Goal: Check status

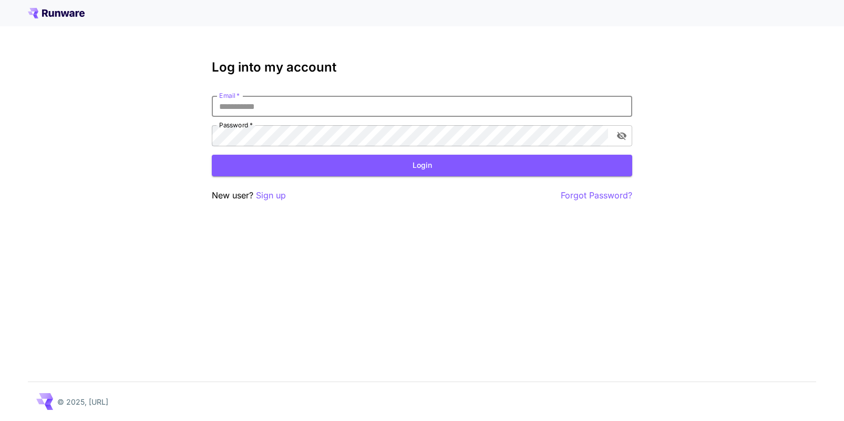
type input "**********"
click at [422, 165] on button "Login" at bounding box center [422, 166] width 421 height 22
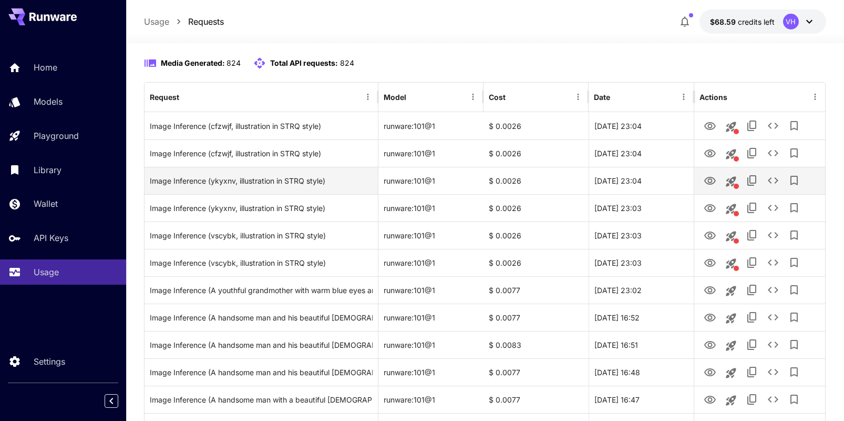
scroll to position [95, 0]
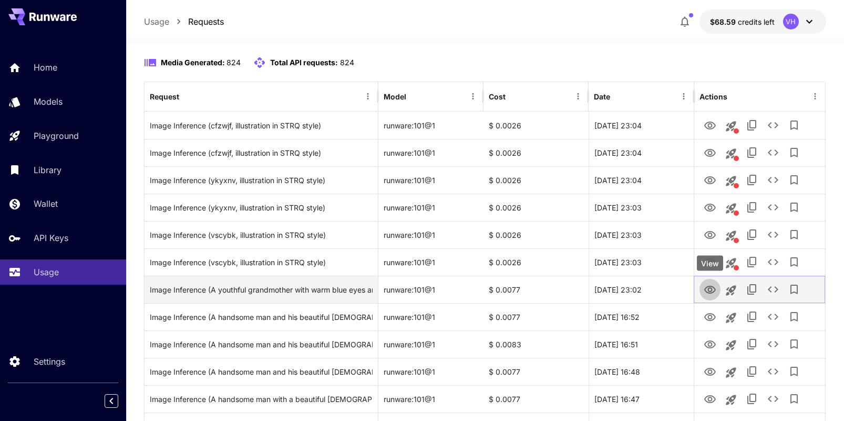
click at [706, 292] on icon "View" at bounding box center [710, 289] width 13 height 13
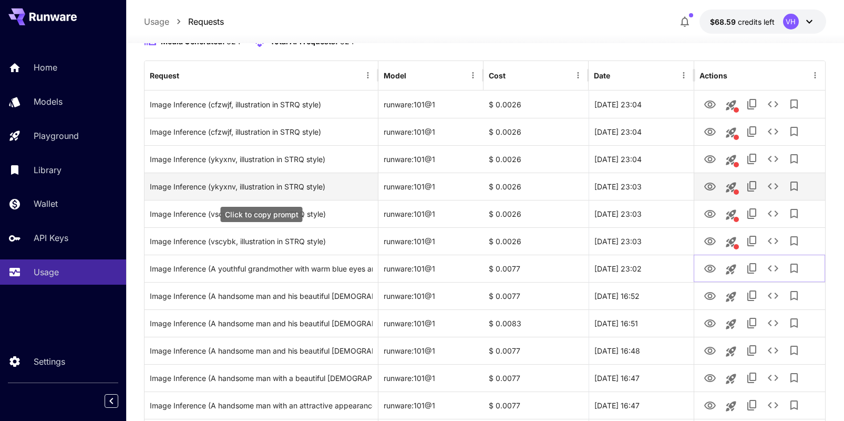
scroll to position [117, 0]
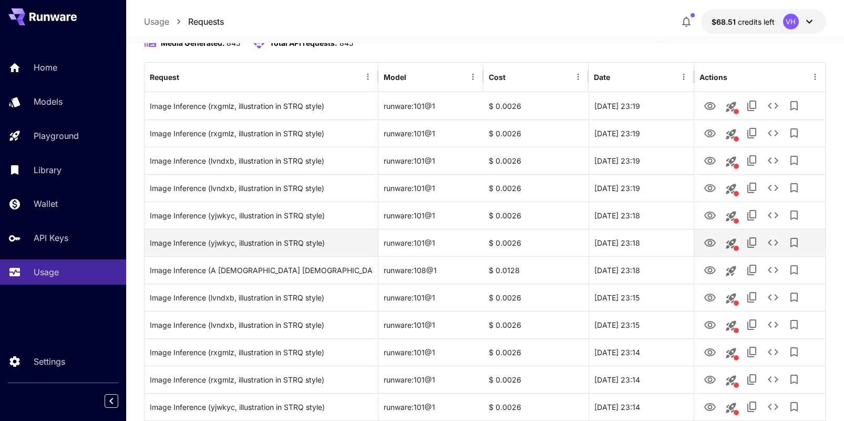
scroll to position [114, 0]
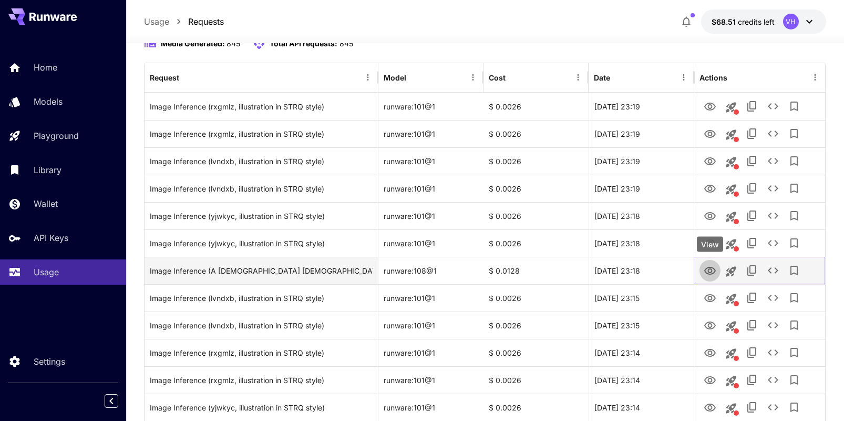
click at [709, 270] on icon "View" at bounding box center [710, 271] width 12 height 8
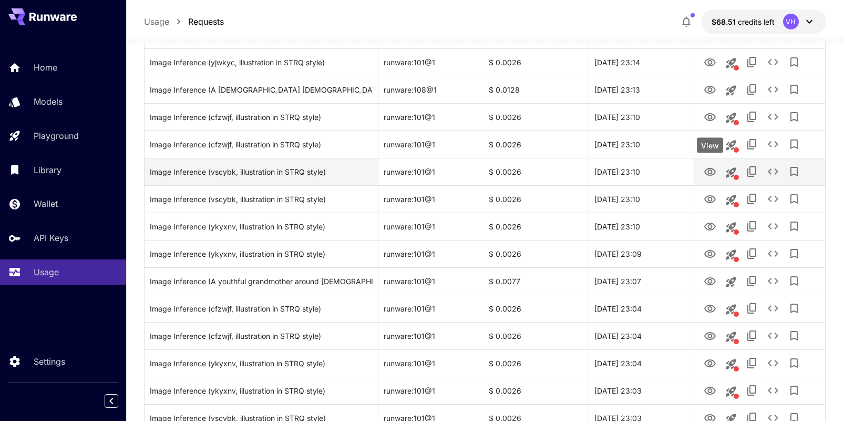
scroll to position [489, 0]
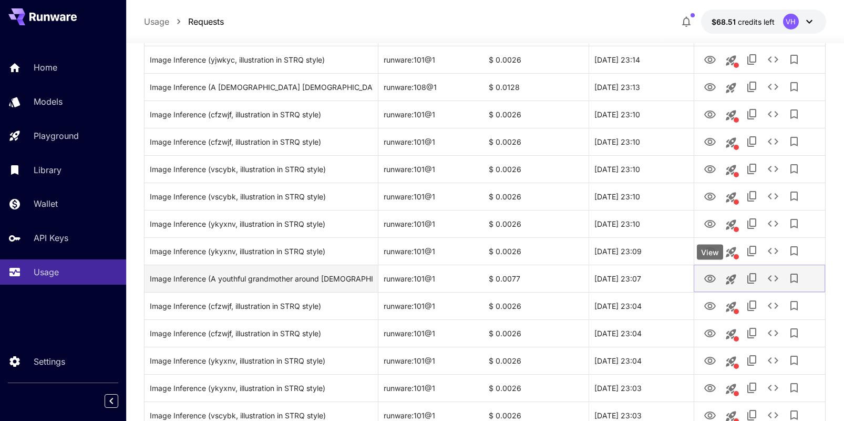
click at [712, 273] on icon "View" at bounding box center [710, 278] width 13 height 13
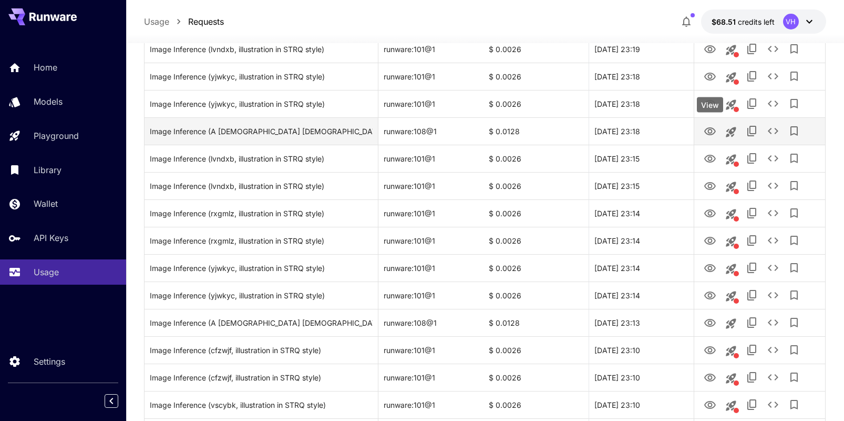
scroll to position [275, 0]
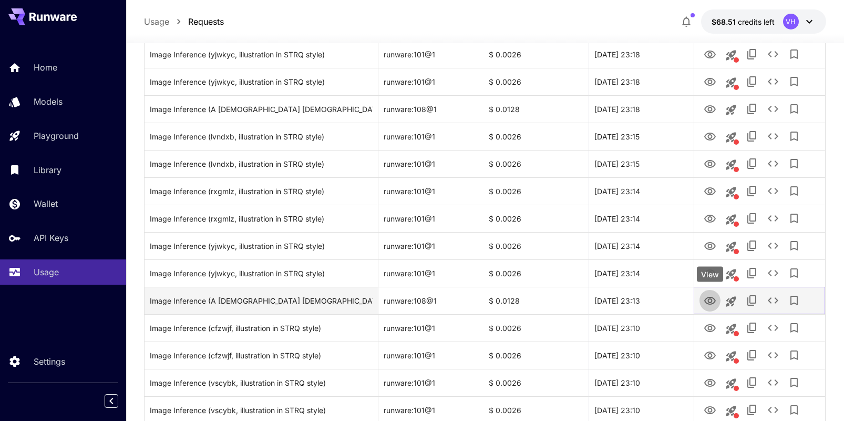
click at [709, 299] on icon "View" at bounding box center [710, 300] width 12 height 8
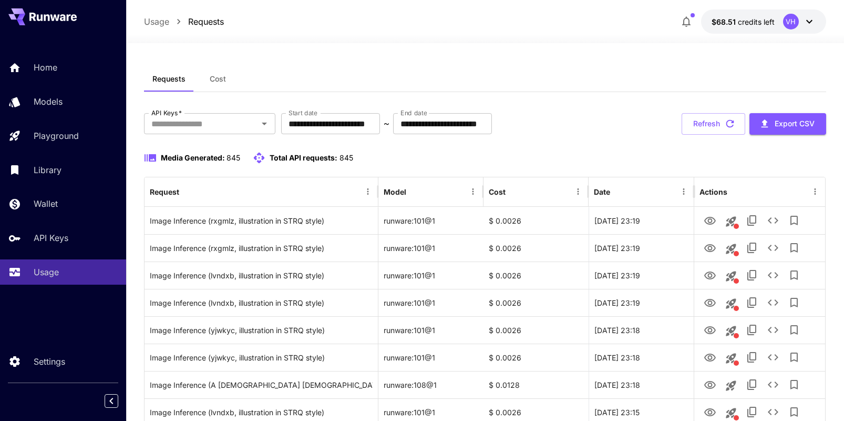
scroll to position [0, 0]
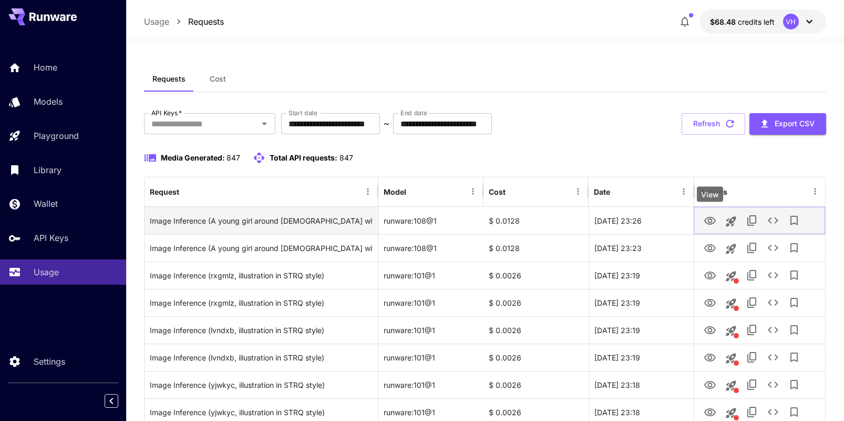
click at [710, 219] on icon "View" at bounding box center [710, 220] width 13 height 13
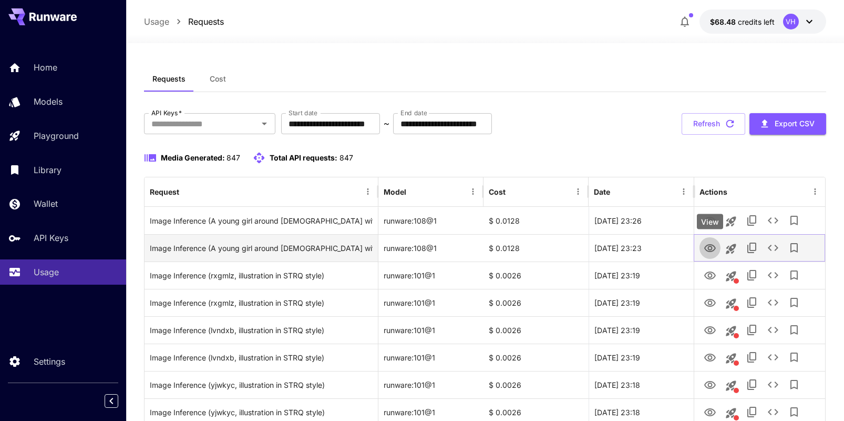
click at [714, 248] on icon "View" at bounding box center [710, 248] width 12 height 8
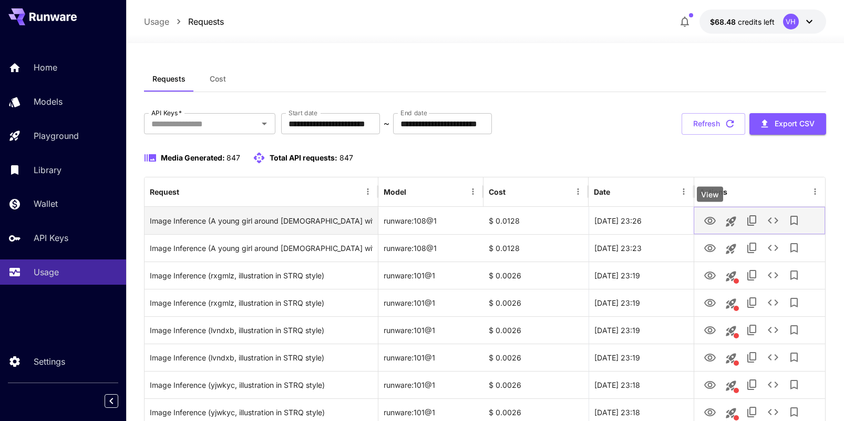
click at [708, 220] on icon "View" at bounding box center [710, 220] width 13 height 13
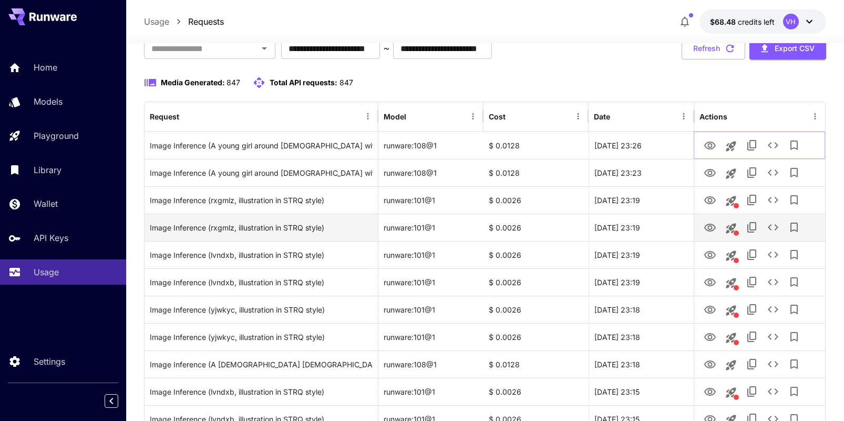
scroll to position [77, 0]
